Goal: Task Accomplishment & Management: Complete application form

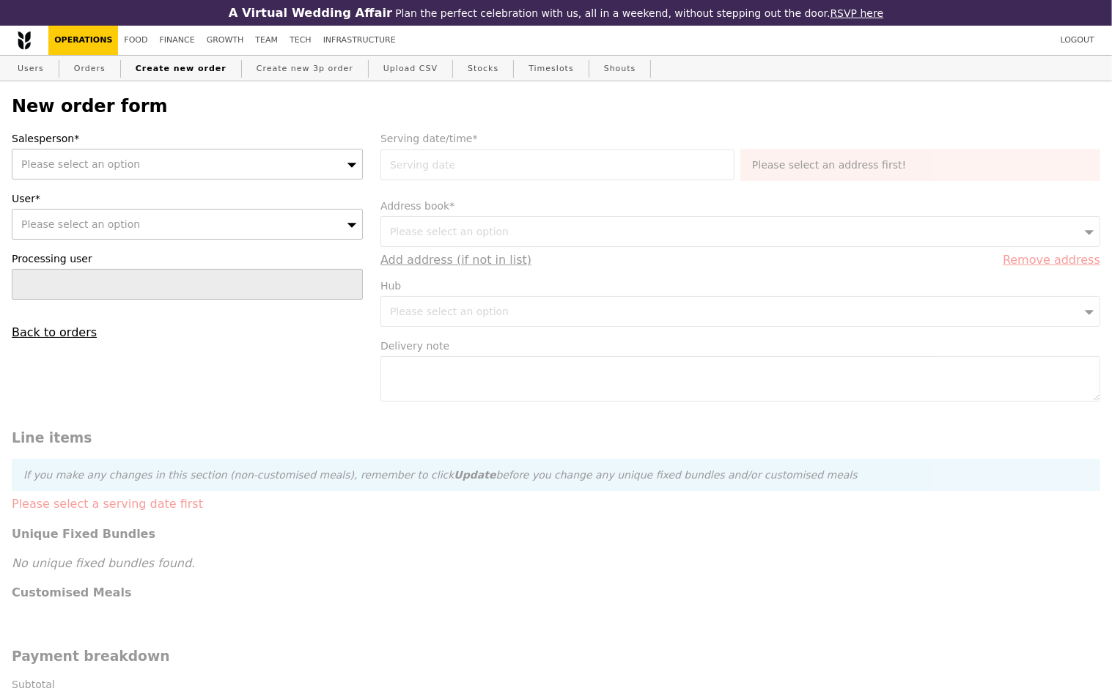
click at [80, 163] on span "Please select an option" at bounding box center [80, 164] width 119 height 12
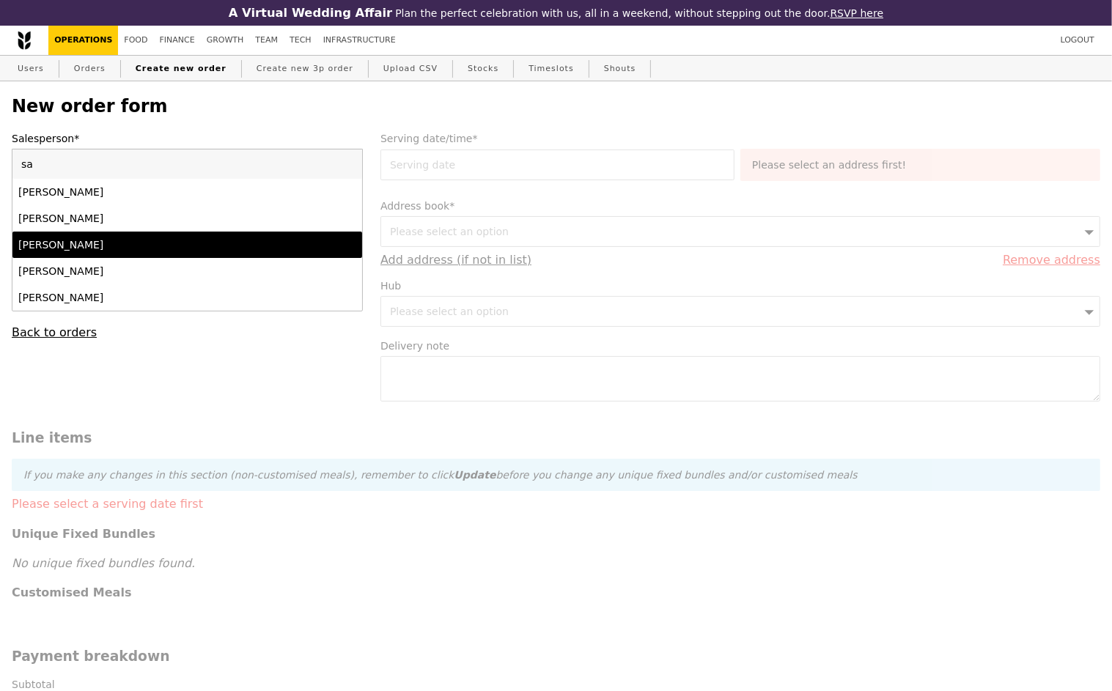
type input "sa"
click at [87, 251] on div "[PERSON_NAME]" at bounding box center [145, 244] width 254 height 15
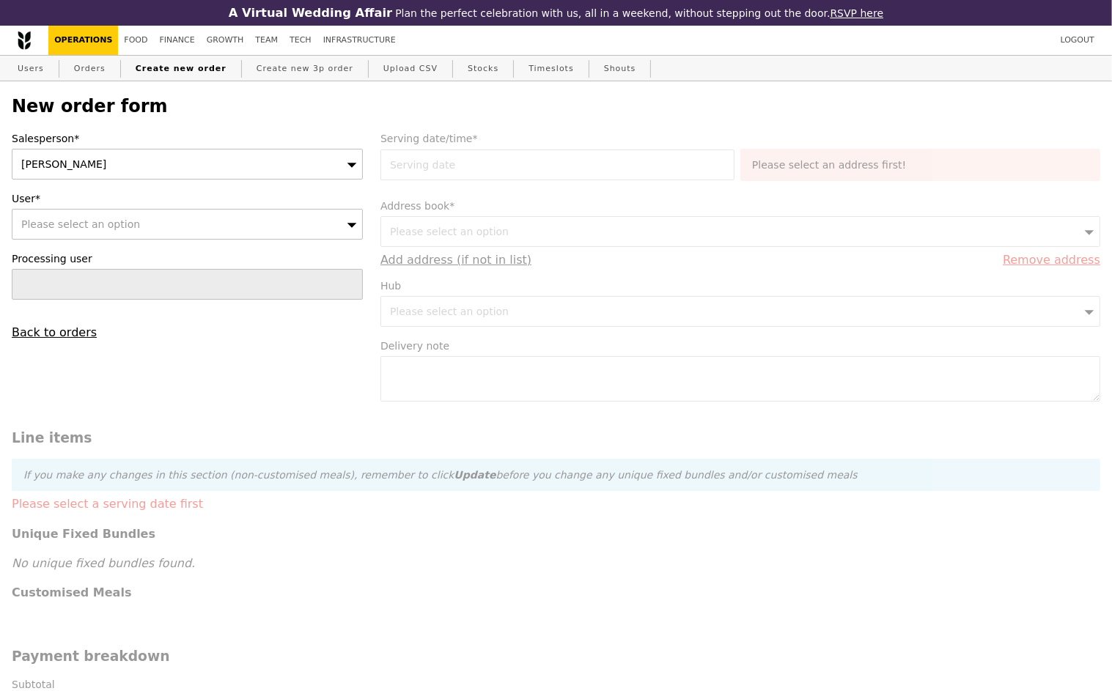
click at [92, 232] on div "Please select an option" at bounding box center [187, 224] width 351 height 31
type input "[DOMAIN_NAME][EMAIL_ADDRESS][DOMAIN_NAME]"
type input "Confirm"
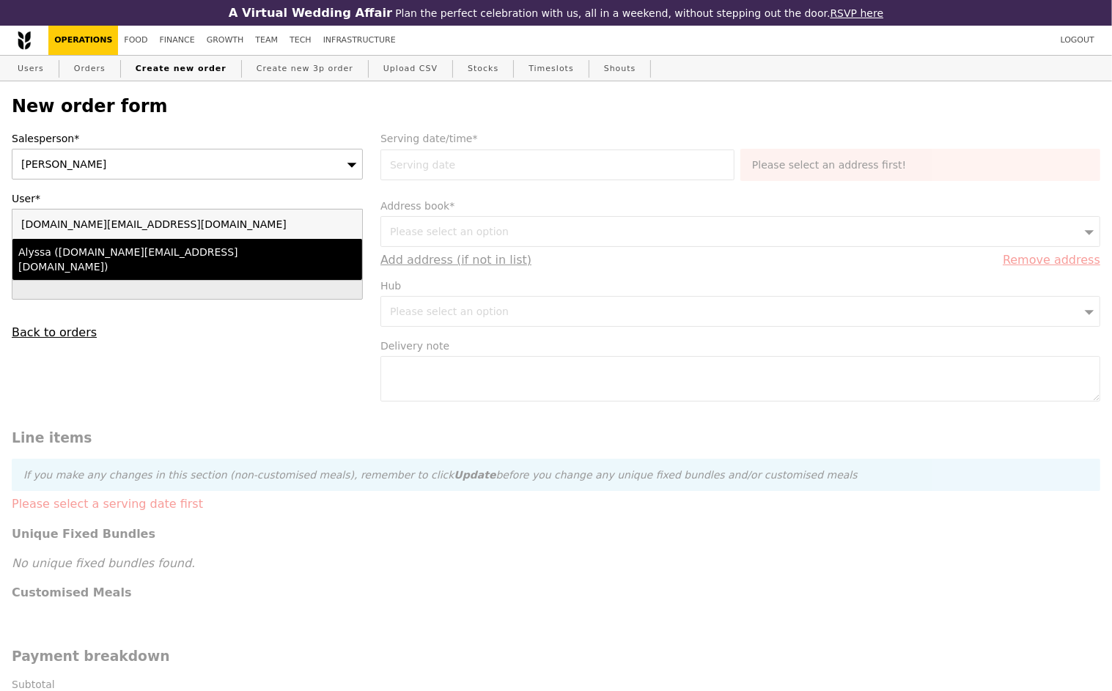
type input "[DOMAIN_NAME][EMAIL_ADDRESS][DOMAIN_NAME]"
click at [97, 259] on div "Alyssa ([DOMAIN_NAME][EMAIL_ADDRESS][DOMAIN_NAME])" at bounding box center [145, 259] width 254 height 29
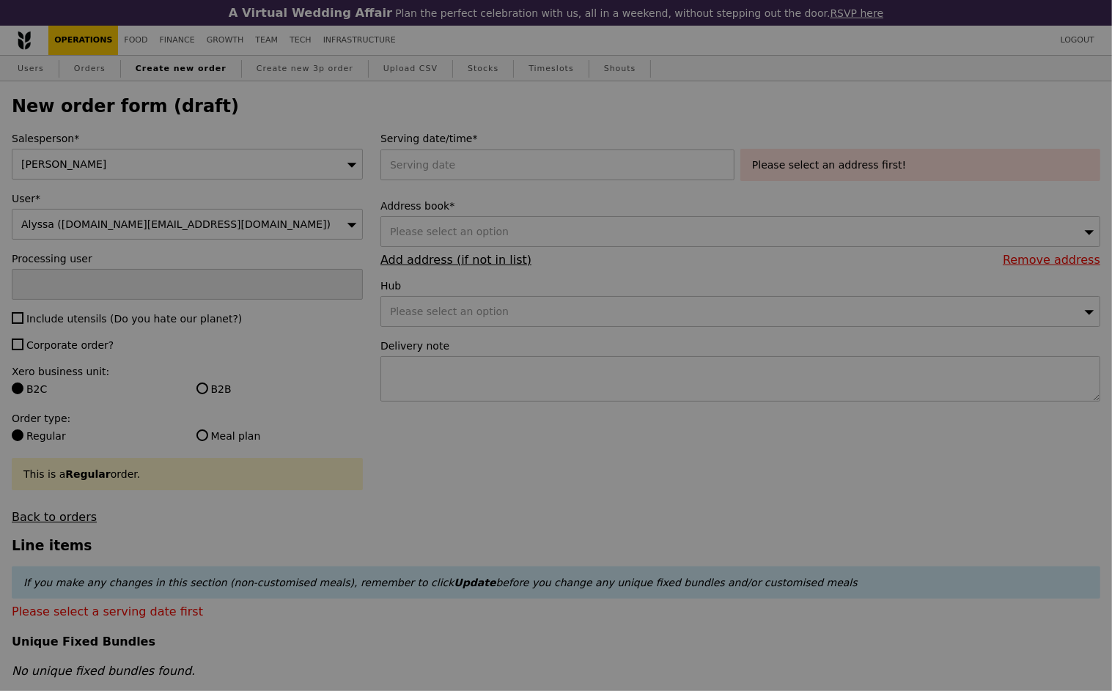
type input "Confirm"
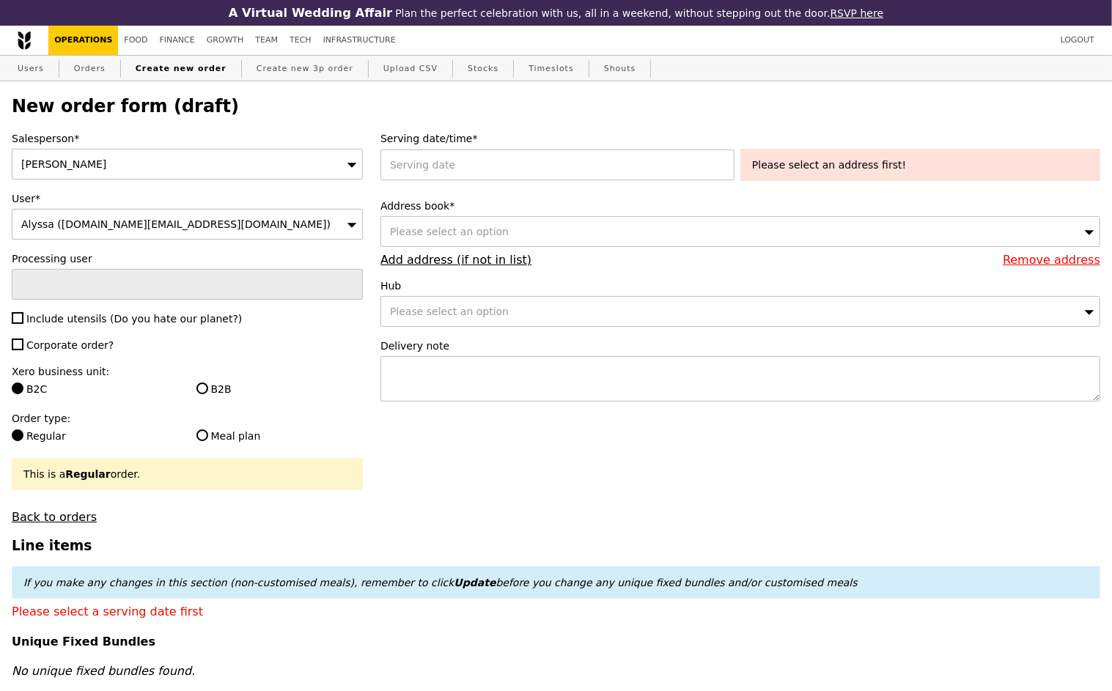
click at [77, 317] on span "Include utensils (Do you hate our planet?)" at bounding box center [133, 319] width 215 height 12
click at [23, 317] on input "Include utensils (Do you hate our planet?)" at bounding box center [18, 318] width 12 height 12
checkbox input "true"
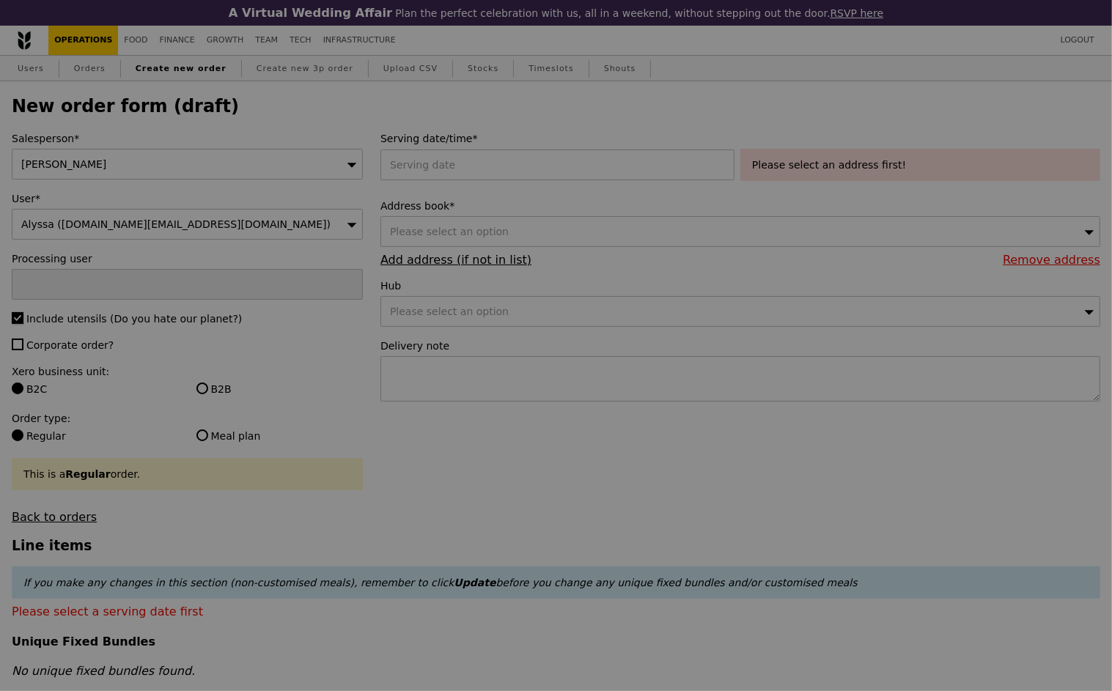
type input "Confirm"
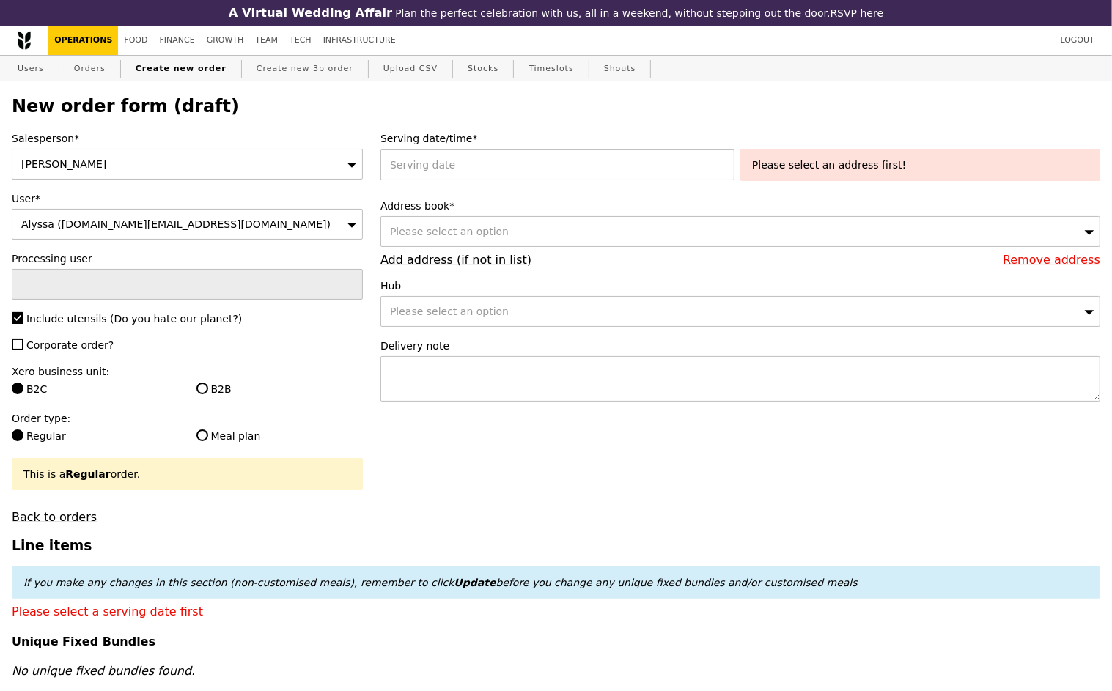
click at [74, 347] on span "Corporate order?" at bounding box center [69, 345] width 87 height 12
click at [23, 347] on input "Corporate order?" at bounding box center [18, 345] width 12 height 12
checkbox input "true"
click at [209, 382] on label "B2B" at bounding box center [279, 389] width 166 height 15
click at [208, 382] on input "B2B" at bounding box center [202, 388] width 12 height 12
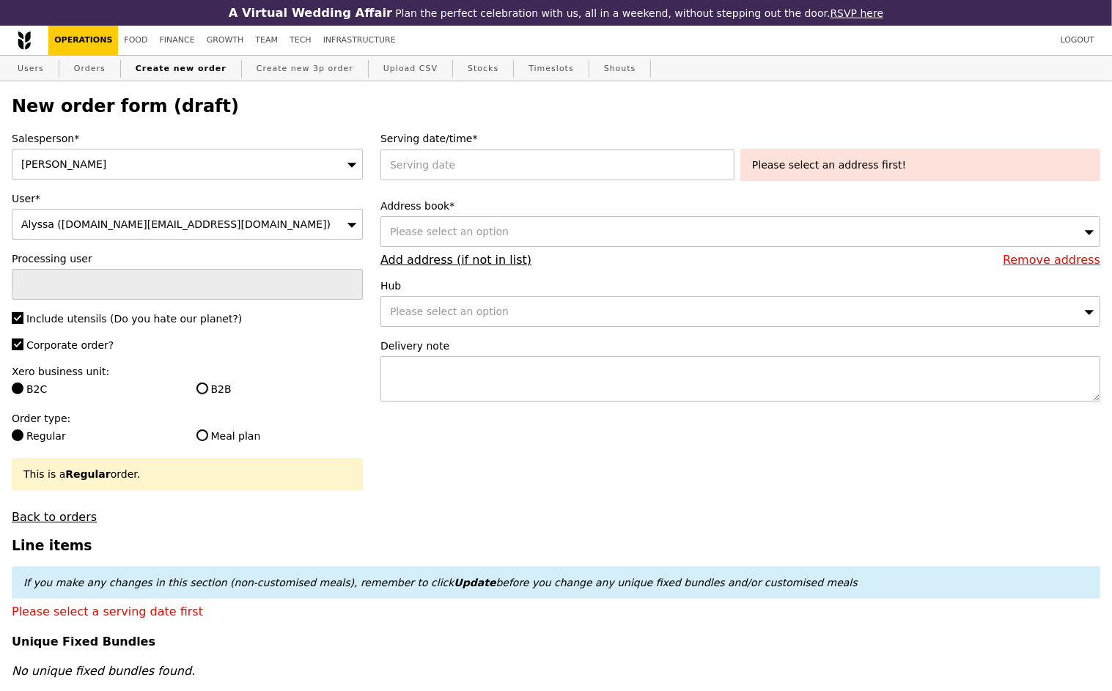
radio input "true"
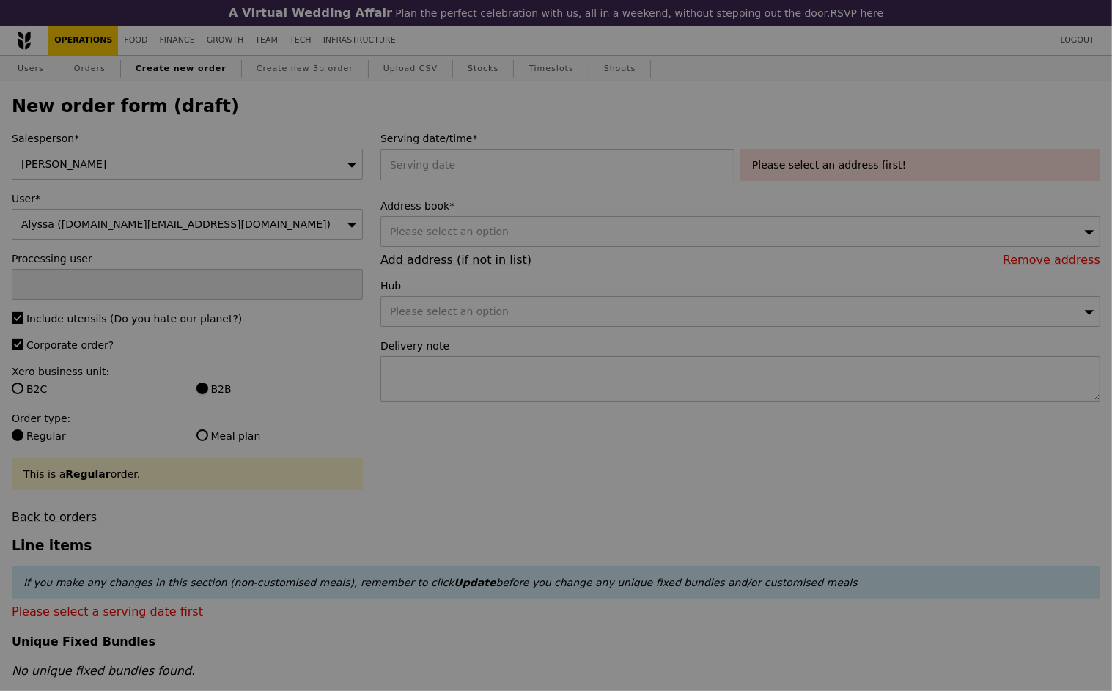
type input "Confirm"
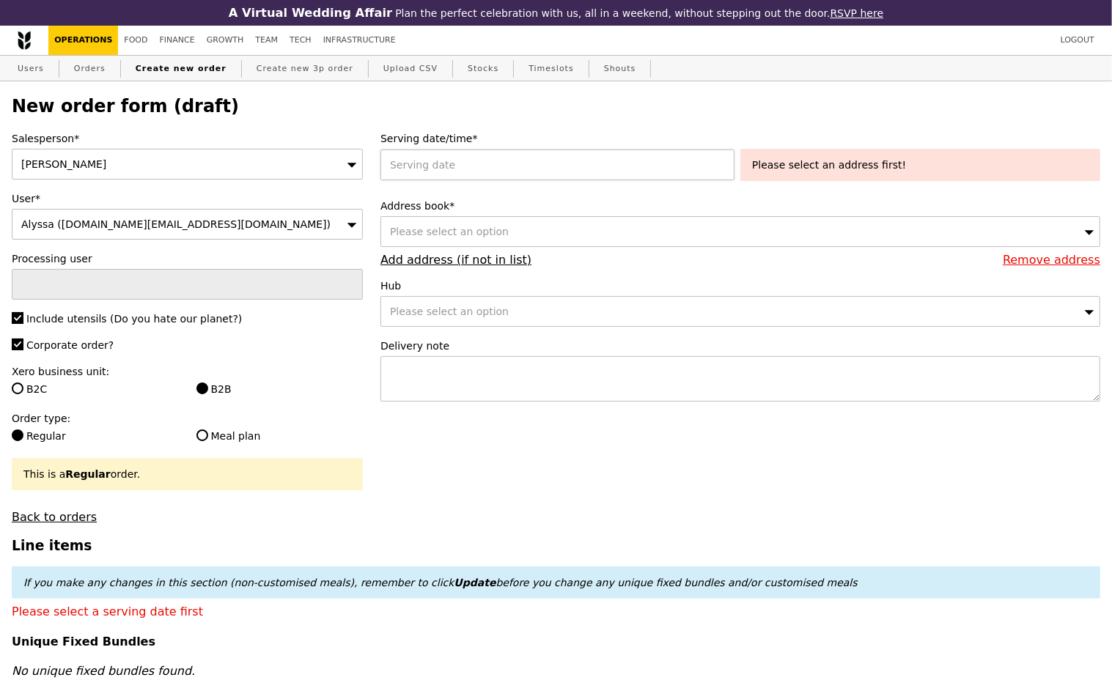
click at [511, 160] on div at bounding box center [560, 164] width 360 height 31
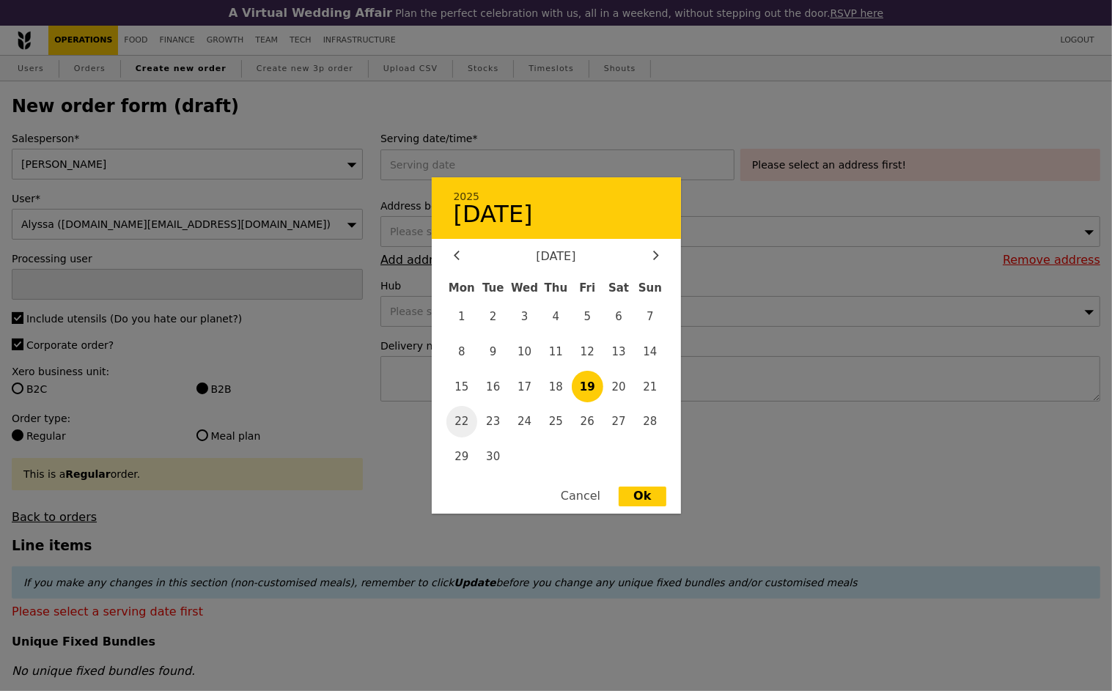
click at [468, 426] on span "22" at bounding box center [462, 422] width 32 height 32
type input "[DATE]"
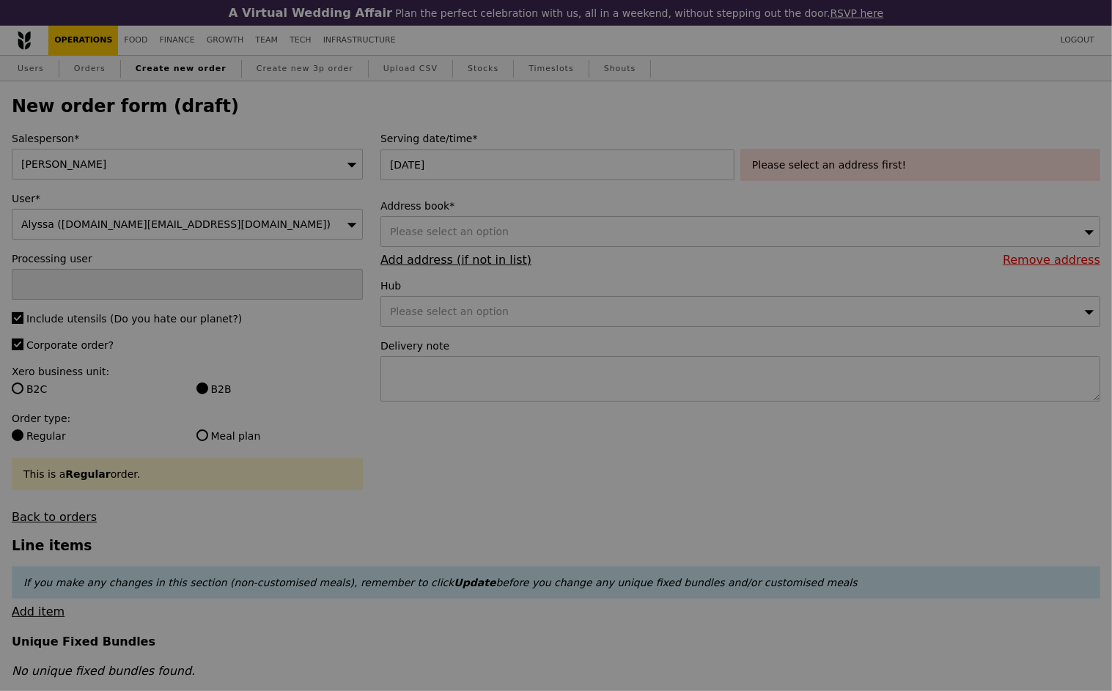
type input "Confirm"
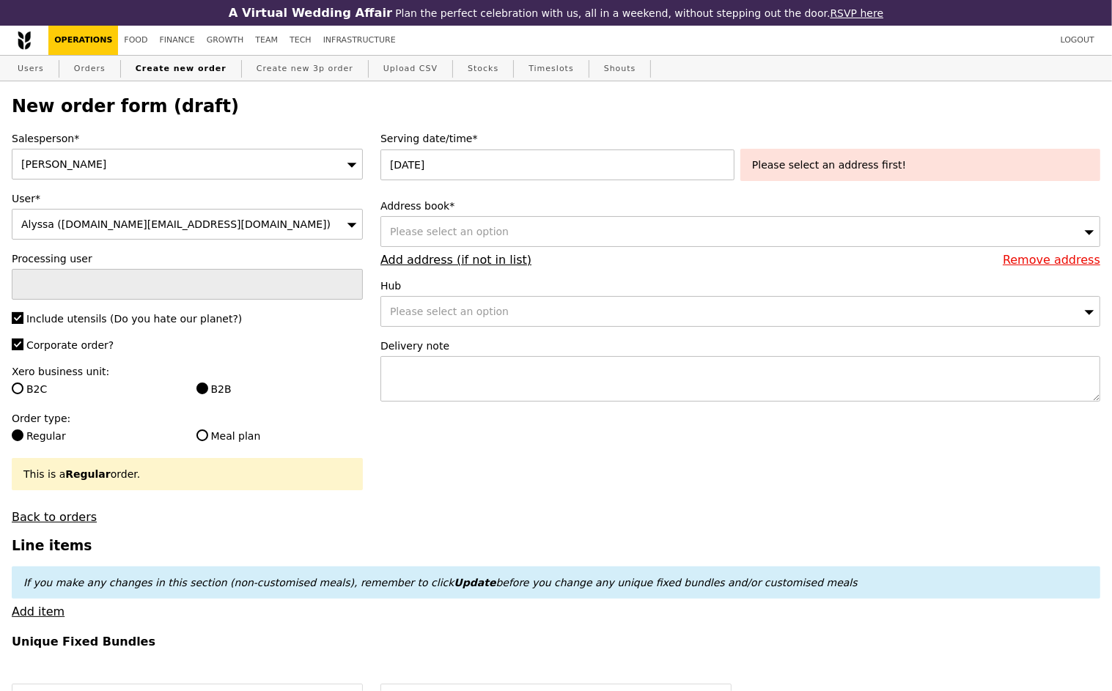
click at [832, 158] on div "Please select an address first!" at bounding box center [920, 165] width 336 height 15
click at [834, 163] on div "Please select an address first!" at bounding box center [920, 165] width 336 height 15
click at [704, 244] on div "Please select an option" at bounding box center [740, 231] width 720 height 31
